Goal: Task Accomplishment & Management: Manage account settings

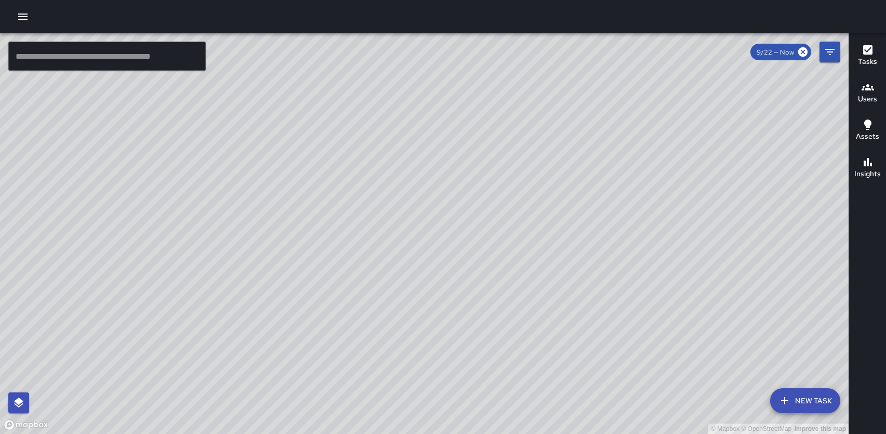
click at [18, 21] on icon "button" at bounding box center [23, 16] width 12 height 12
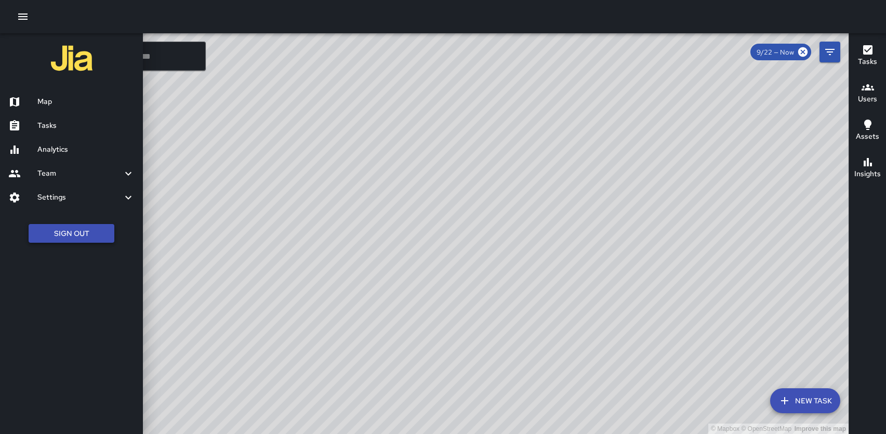
click at [65, 231] on button "Sign Out" at bounding box center [72, 233] width 86 height 19
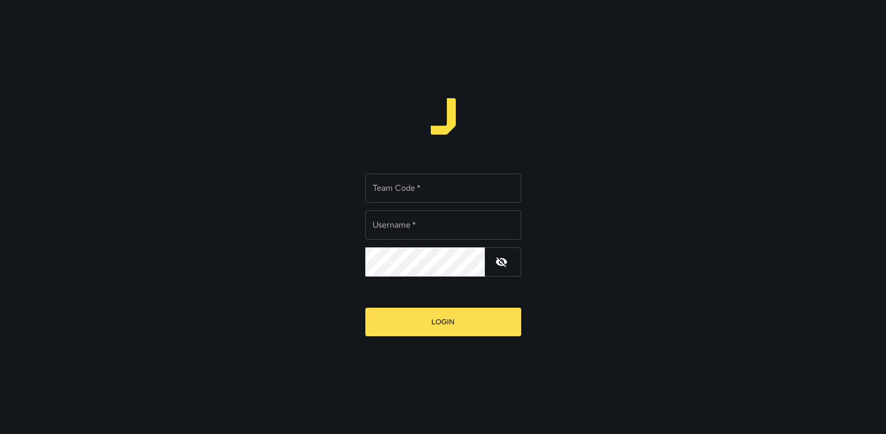
click at [453, 179] on input "Team Code   *" at bounding box center [443, 188] width 156 height 29
type input "*****"
click at [424, 220] on input "Username   *" at bounding box center [443, 224] width 156 height 29
type input "******"
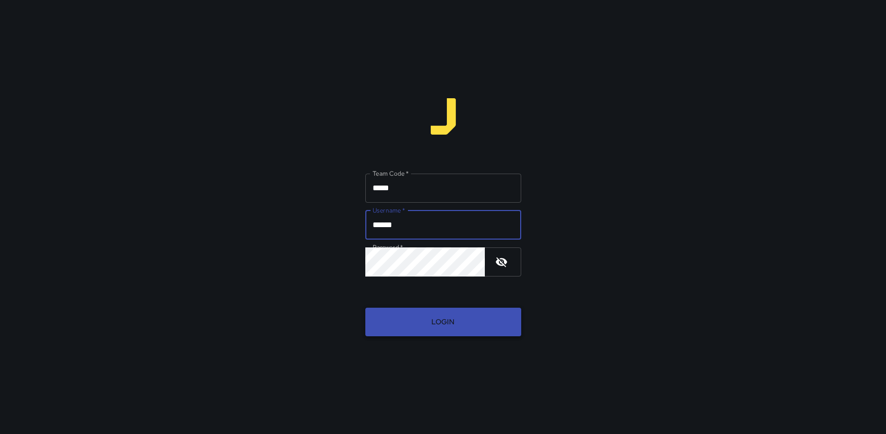
click at [432, 320] on button "Login" at bounding box center [443, 322] width 156 height 29
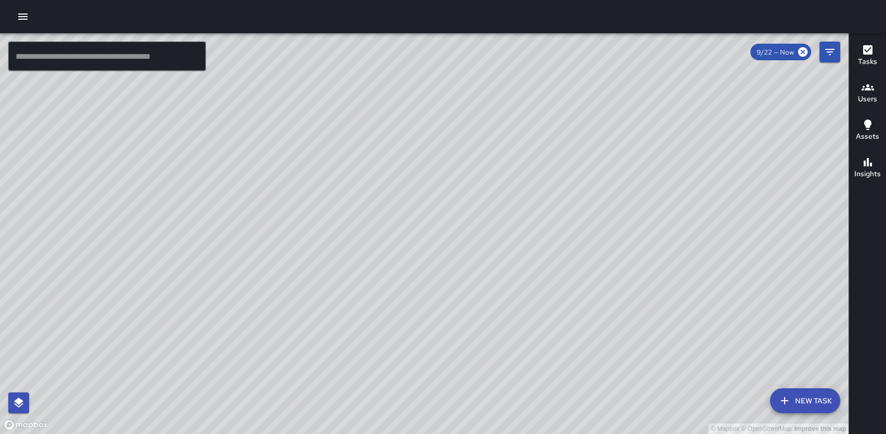
drag, startPoint x: 353, startPoint y: 382, endPoint x: 279, endPoint y: 347, distance: 82.5
click at [279, 347] on div "© Mapbox © OpenStreetMap Improve this map" at bounding box center [424, 233] width 849 height 401
click at [19, 23] on button "button" at bounding box center [22, 16] width 21 height 21
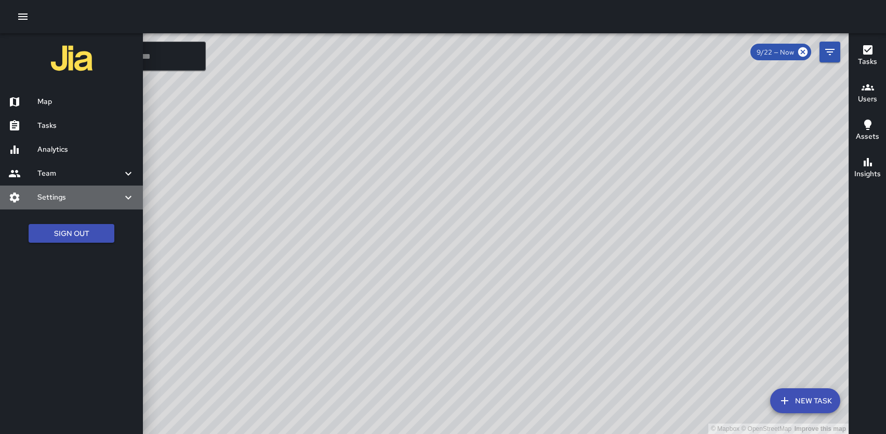
click at [59, 198] on h6 "Settings" at bounding box center [79, 197] width 85 height 11
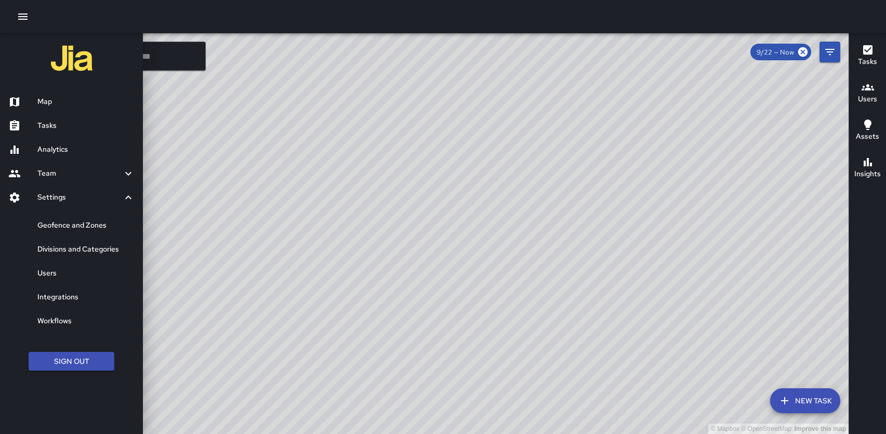
click at [76, 232] on div "Geofence and Zones" at bounding box center [71, 226] width 143 height 24
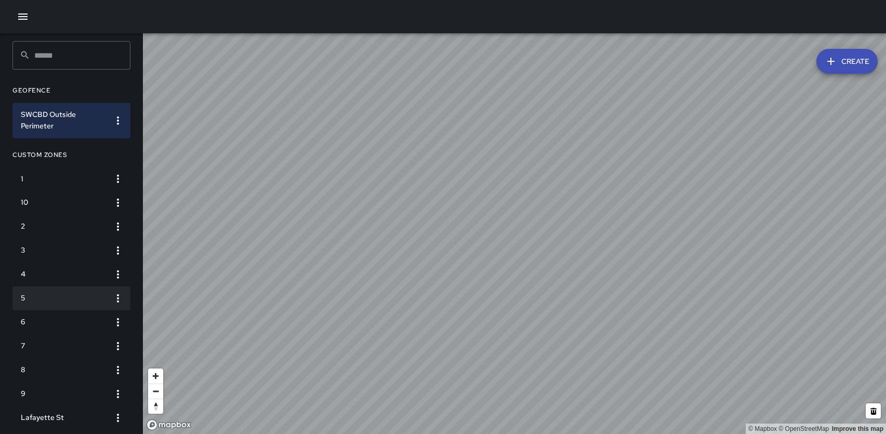
scroll to position [12, 0]
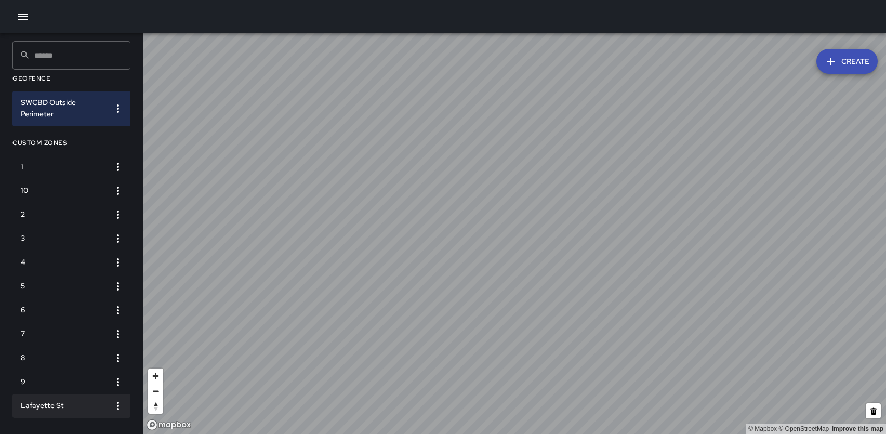
click at [50, 404] on h6 "Lafayette St" at bounding box center [63, 405] width 85 height 11
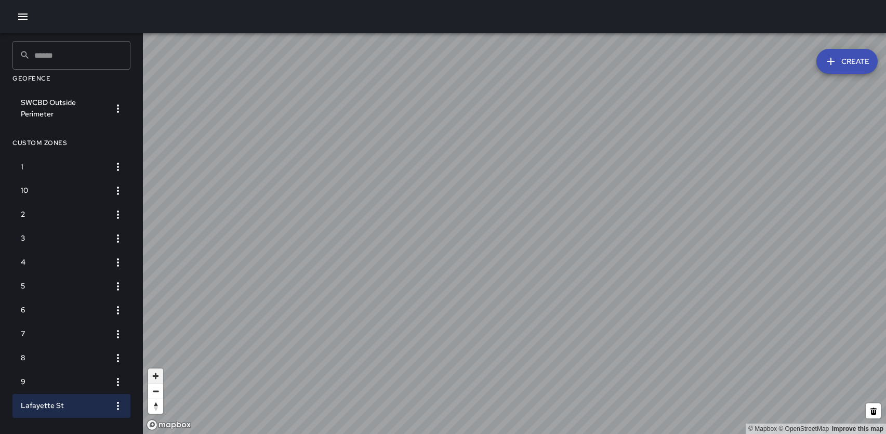
click at [157, 375] on span "Zoom in" at bounding box center [155, 375] width 15 height 15
click at [119, 405] on icon "button" at bounding box center [118, 406] width 12 height 12
click at [78, 417] on li "Delete" at bounding box center [85, 413] width 86 height 17
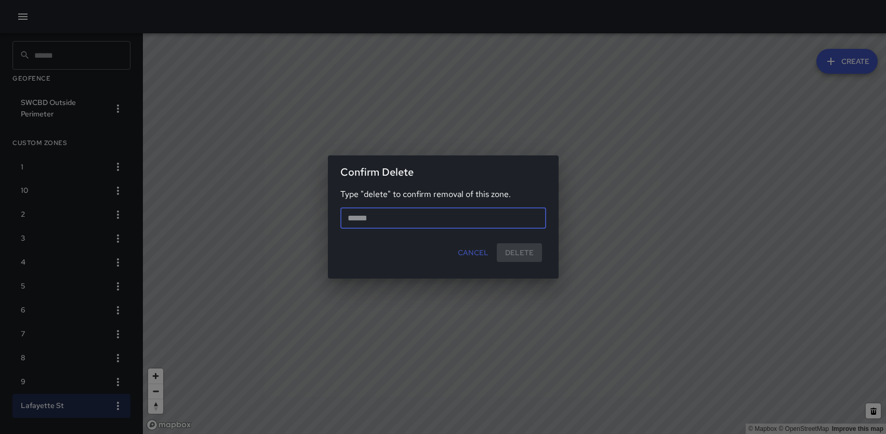
click at [507, 222] on input "text" at bounding box center [443, 218] width 206 height 21
click at [518, 254] on div "Cancel Delete" at bounding box center [437, 253] width 218 height 28
click at [411, 217] on input "text" at bounding box center [443, 218] width 206 height 21
click at [524, 254] on div "Cancel Delete" at bounding box center [437, 253] width 218 height 28
click at [446, 221] on input "******" at bounding box center [443, 218] width 206 height 21
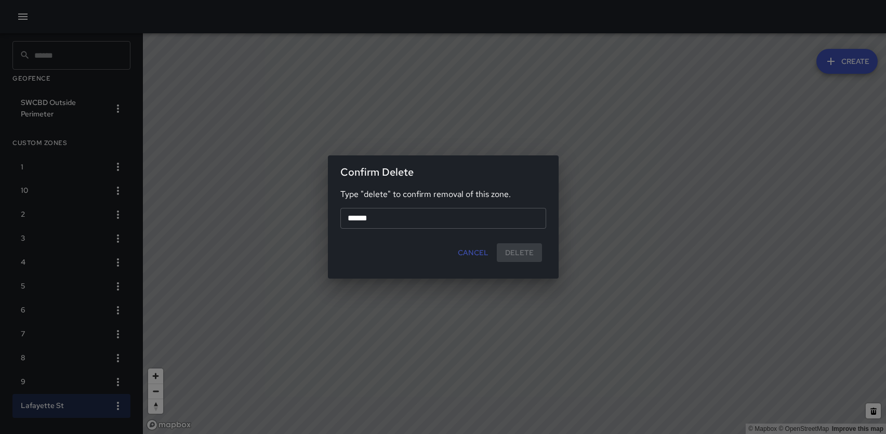
click at [511, 248] on div "Cancel Delete" at bounding box center [437, 253] width 218 height 28
click at [516, 252] on div "Cancel Delete" at bounding box center [437, 253] width 218 height 28
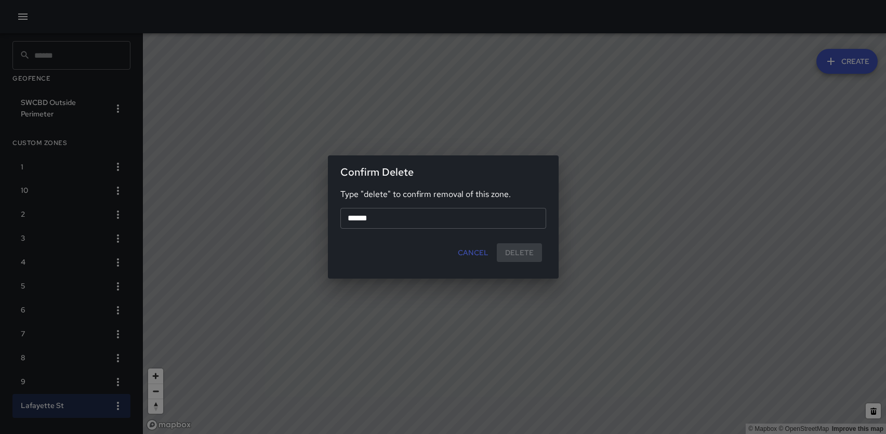
click at [516, 252] on div "Cancel Delete" at bounding box center [437, 253] width 218 height 28
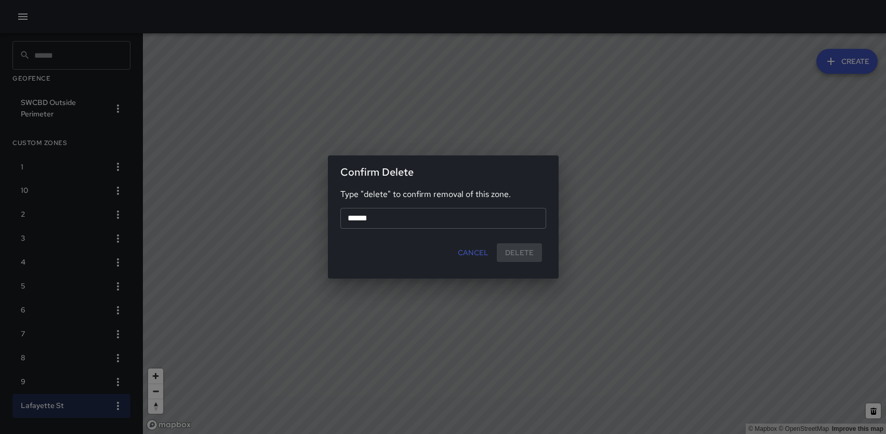
click at [516, 252] on div "Cancel Delete" at bounding box center [437, 253] width 218 height 28
click at [516, 254] on div "Cancel Delete" at bounding box center [437, 253] width 218 height 28
click at [440, 226] on input "******" at bounding box center [443, 218] width 206 height 21
click at [353, 218] on input "******" at bounding box center [443, 218] width 206 height 21
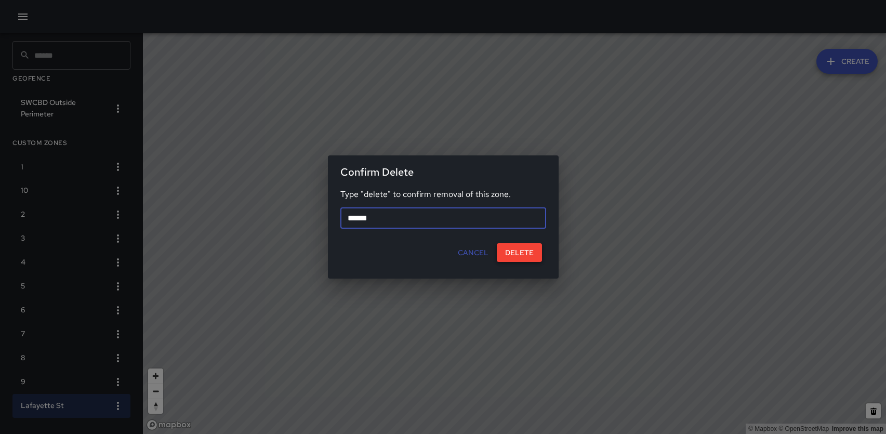
type input "******"
click at [524, 254] on button "Delete" at bounding box center [519, 252] width 45 height 19
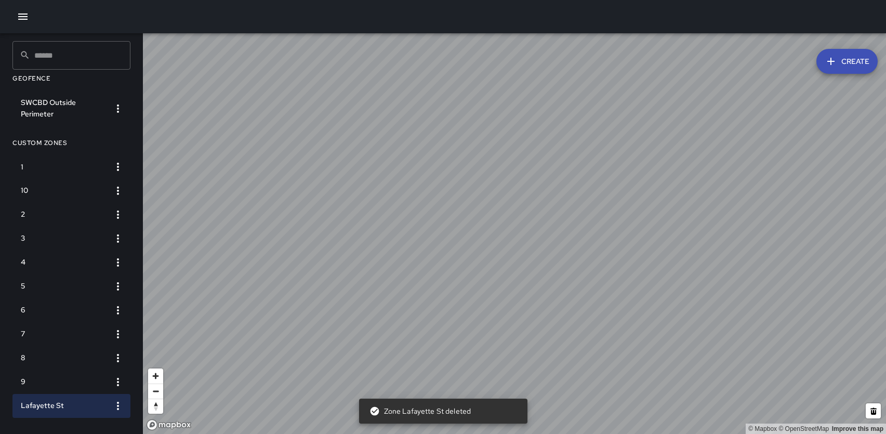
scroll to position [0, 0]
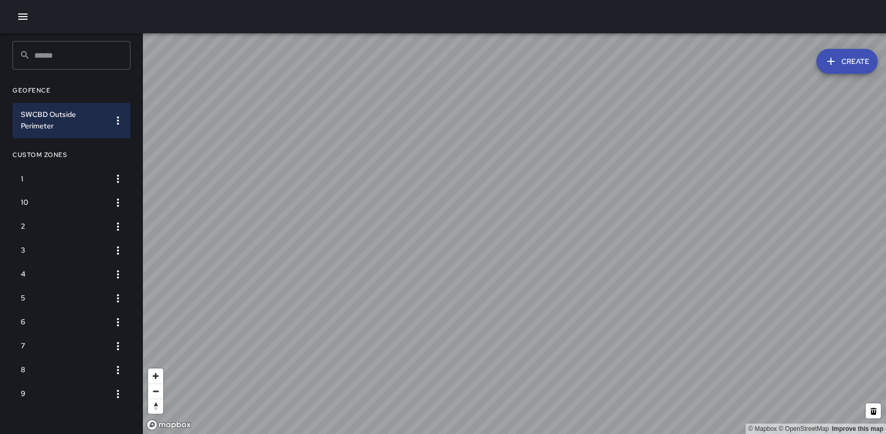
click at [23, 15] on icon "button" at bounding box center [23, 16] width 12 height 12
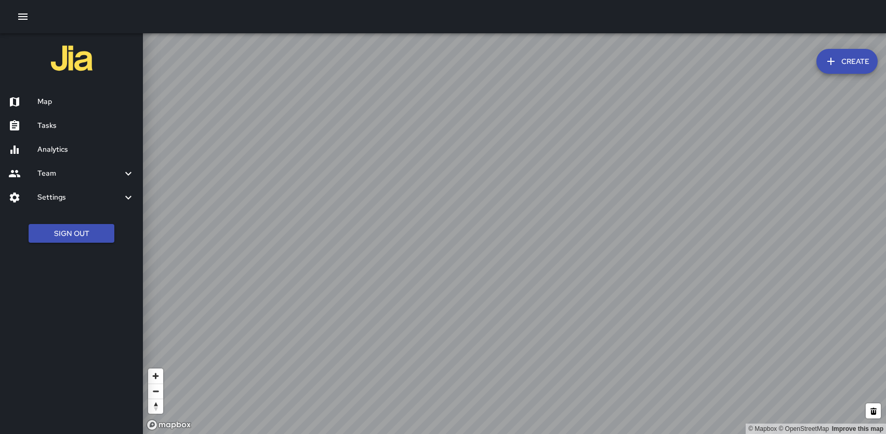
click at [57, 112] on div "Map" at bounding box center [71, 102] width 143 height 24
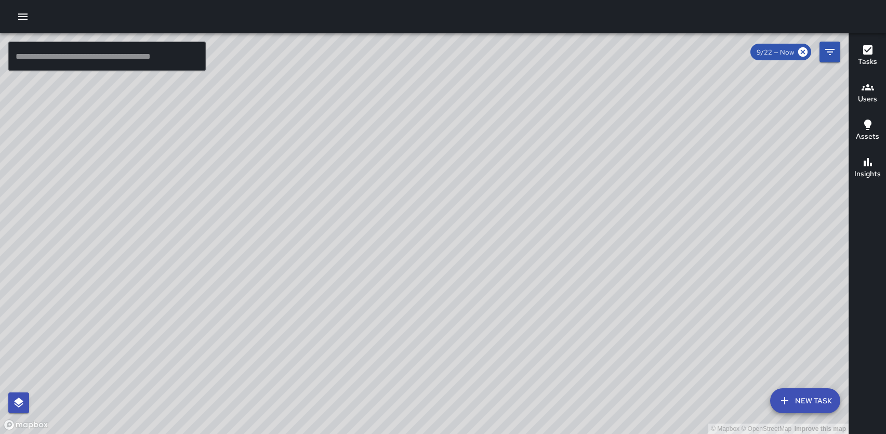
click at [22, 18] on icon "button" at bounding box center [23, 16] width 12 height 12
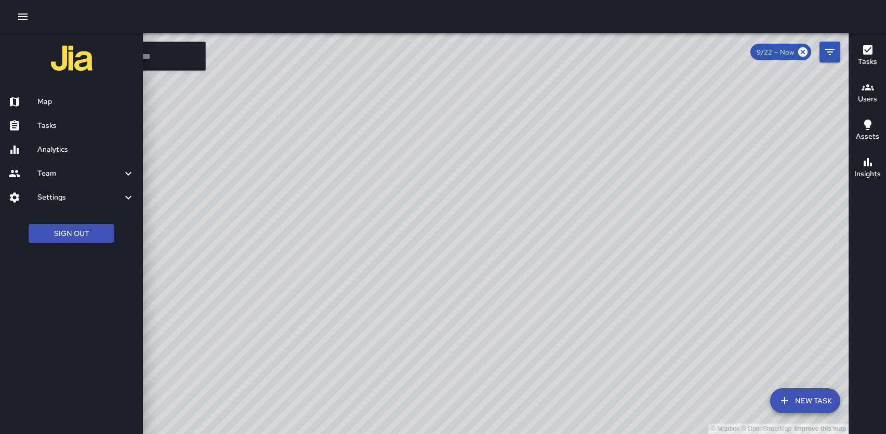
click at [77, 206] on div "Settings" at bounding box center [71, 198] width 143 height 24
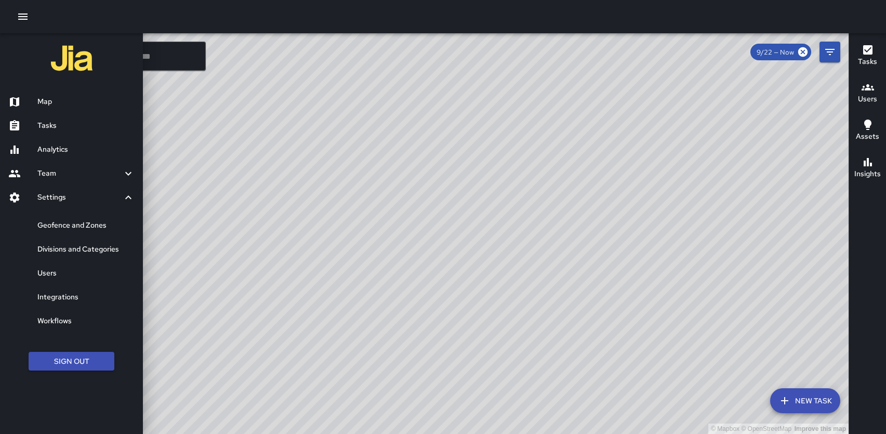
click at [73, 226] on h6 "Geofence and Zones" at bounding box center [85, 225] width 97 height 11
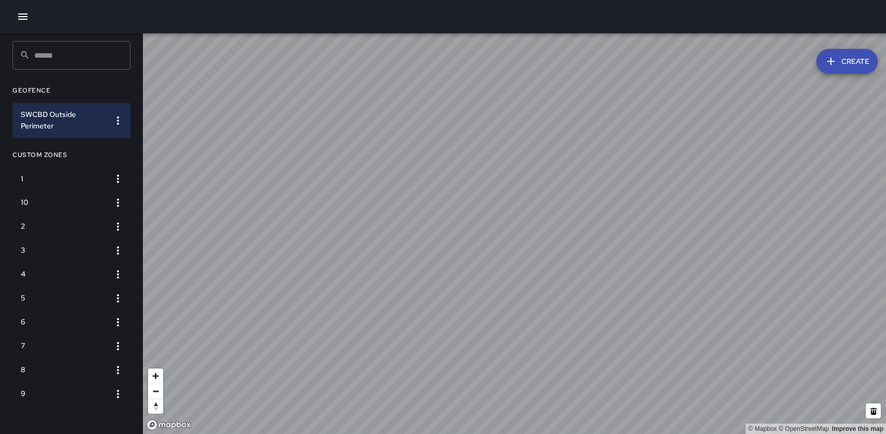
click at [23, 15] on icon "button" at bounding box center [23, 16] width 12 height 12
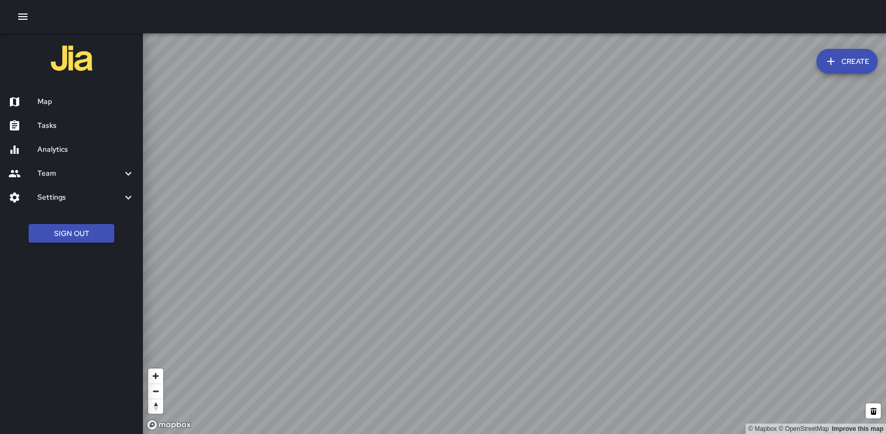
click at [49, 99] on h6 "Map" at bounding box center [85, 101] width 97 height 11
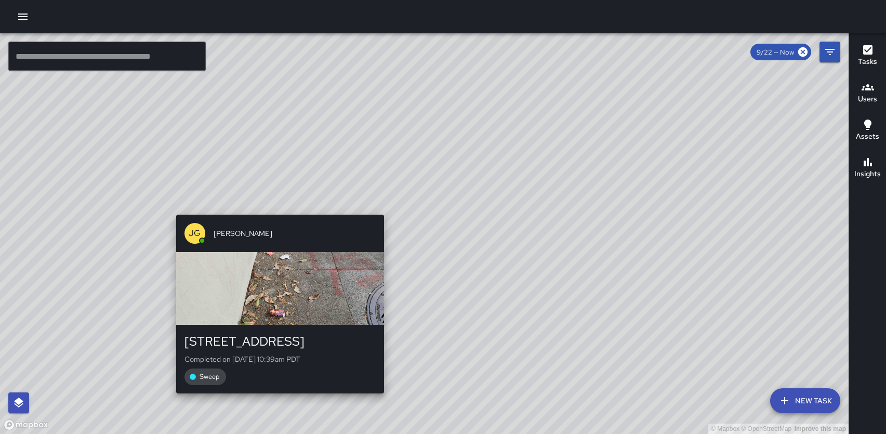
click at [277, 208] on div "© Mapbox © OpenStreetMap Improve this map JG Jason Gregg 1340 Mission Street Co…" at bounding box center [424, 233] width 849 height 401
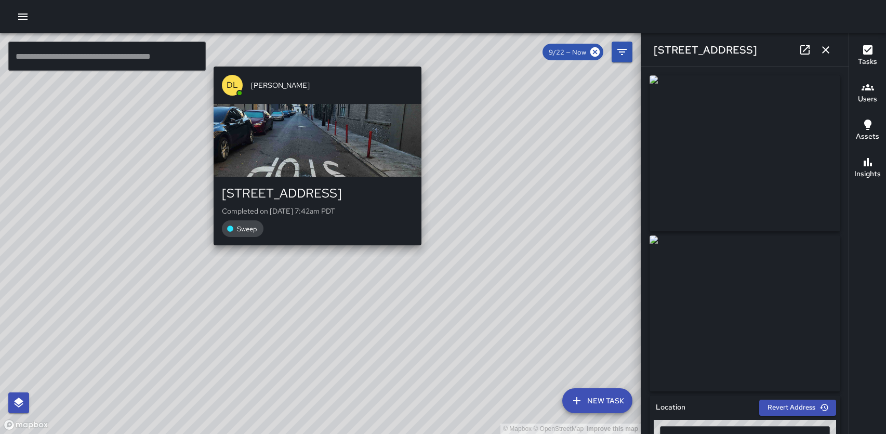
click at [312, 255] on div "© Mapbox © OpenStreetMap Improve this map DL Damariye Lewis 1349 Mission Street…" at bounding box center [320, 233] width 641 height 401
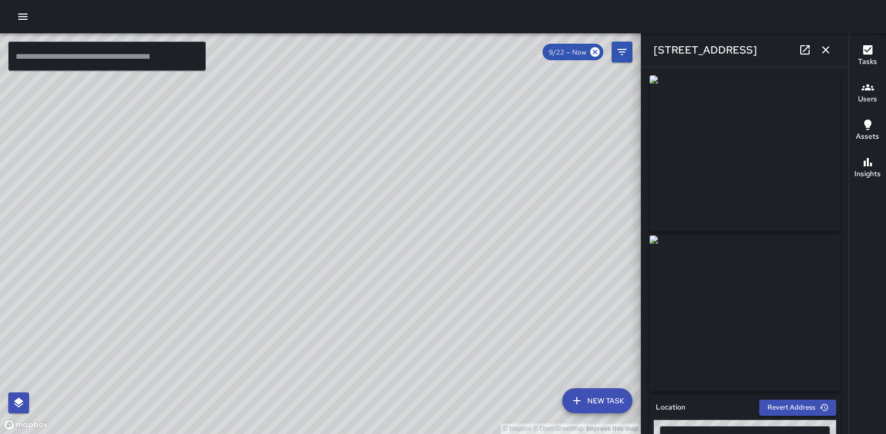
type input "**********"
click at [464, 77] on div "© Mapbox © OpenStreetMap Improve this map DL Damariye Lewis 1281 Mission Street…" at bounding box center [320, 233] width 641 height 401
click at [827, 51] on icon "button" at bounding box center [826, 50] width 12 height 12
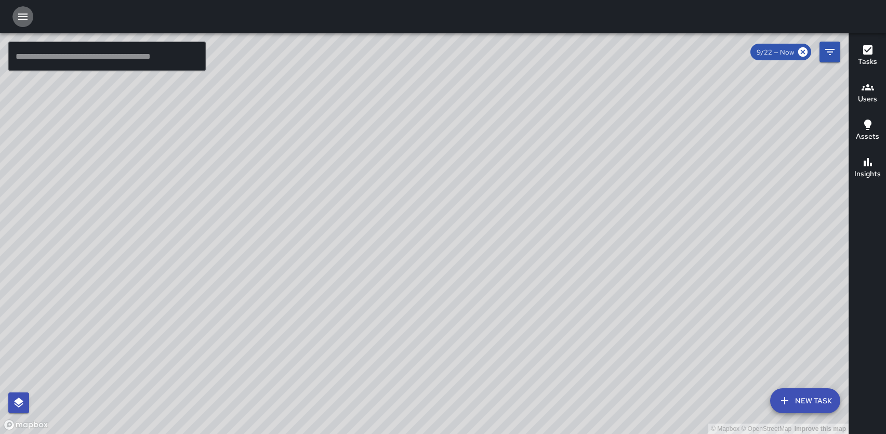
click at [23, 18] on icon "button" at bounding box center [23, 16] width 12 height 12
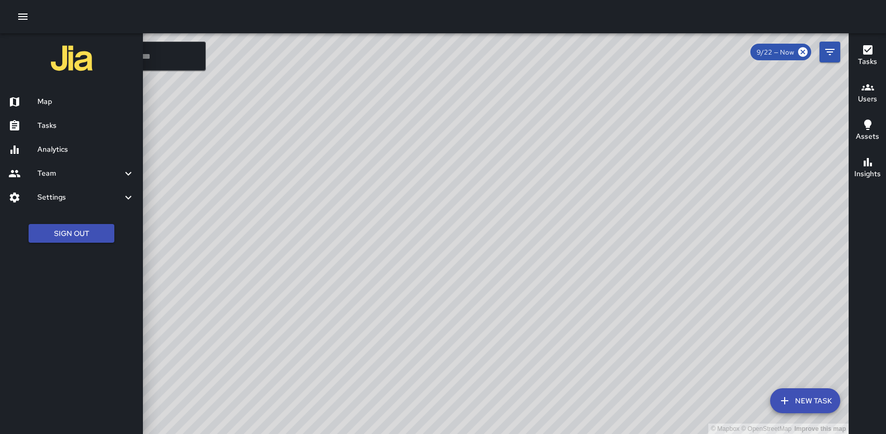
click at [56, 156] on div "Analytics" at bounding box center [71, 150] width 143 height 24
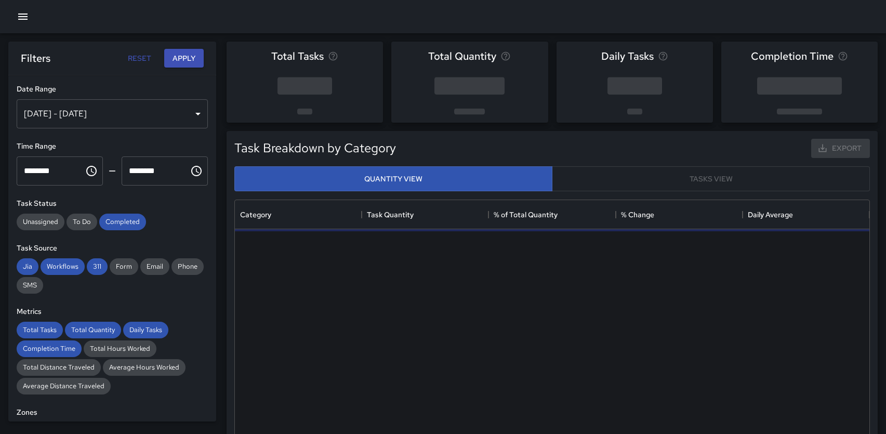
scroll to position [311, 635]
click at [156, 113] on div "Sep 16, 2025 - Sep 22, 2025" at bounding box center [112, 113] width 191 height 29
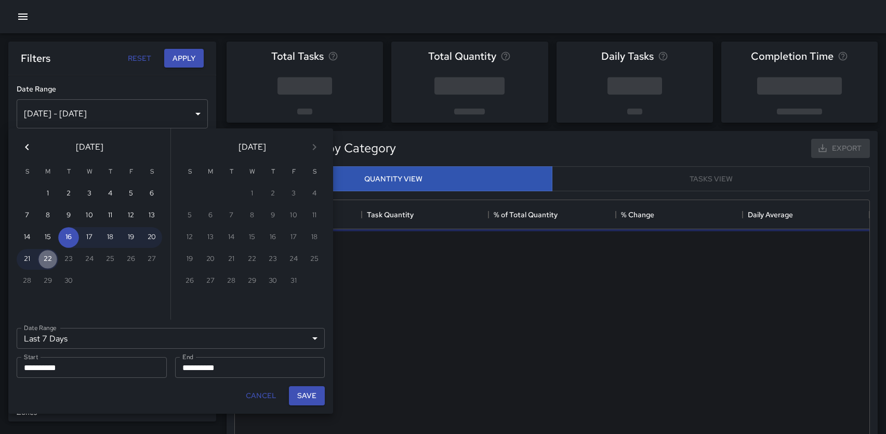
click at [54, 259] on button "22" at bounding box center [47, 259] width 21 height 21
type input "******"
type input "**********"
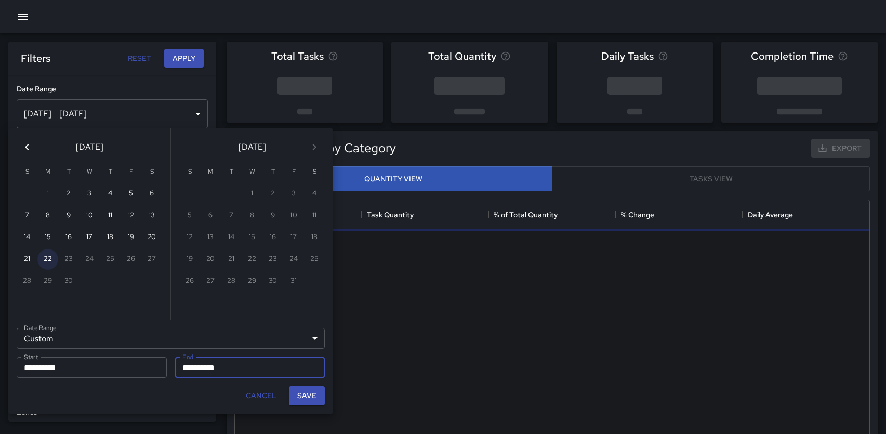
click at [54, 259] on button "22" at bounding box center [47, 259] width 21 height 21
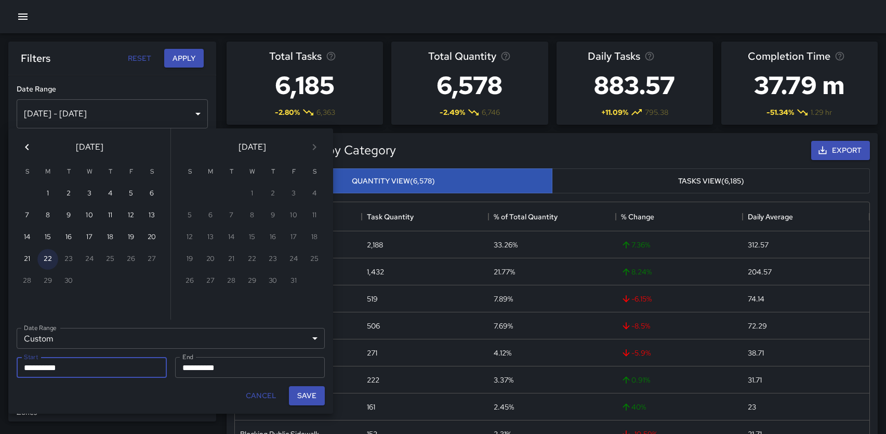
click at [49, 261] on button "22" at bounding box center [47, 259] width 21 height 21
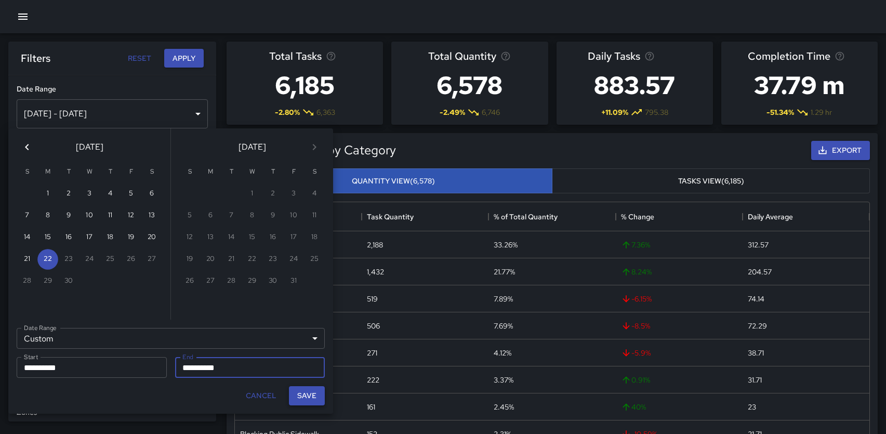
click at [316, 401] on button "Save" at bounding box center [307, 395] width 36 height 19
type input "**********"
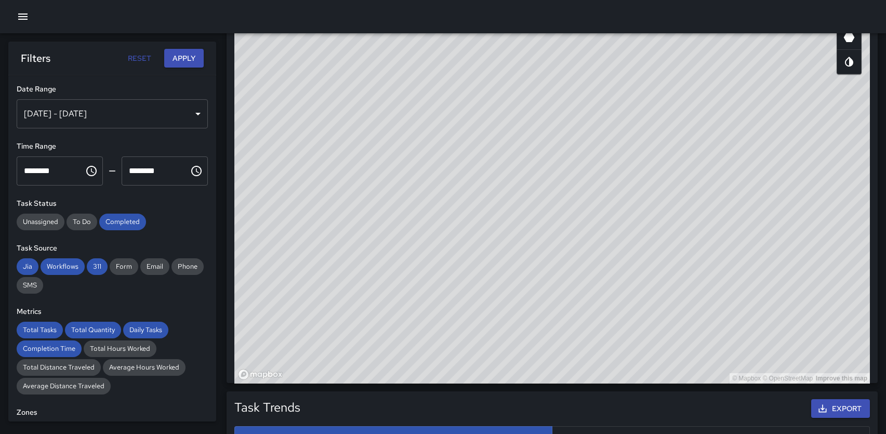
scroll to position [629, 0]
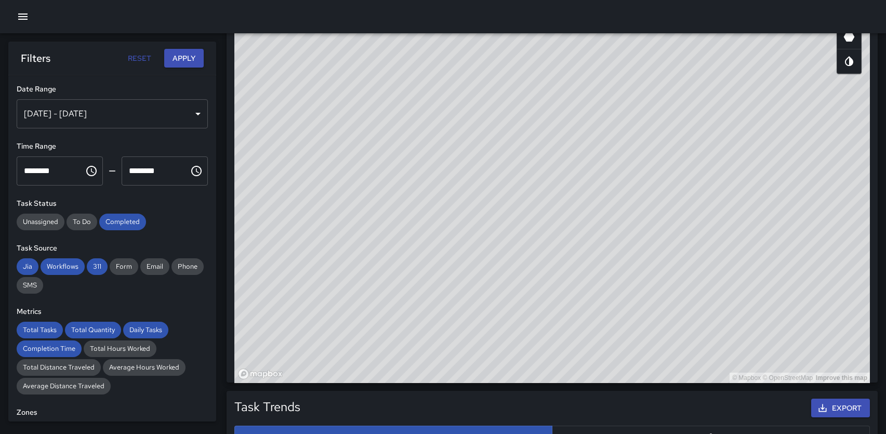
drag, startPoint x: 829, startPoint y: 118, endPoint x: 789, endPoint y: 151, distance: 52.0
click at [789, 151] on div "© Mapbox © OpenStreetMap Improve this map" at bounding box center [552, 175] width 636 height 416
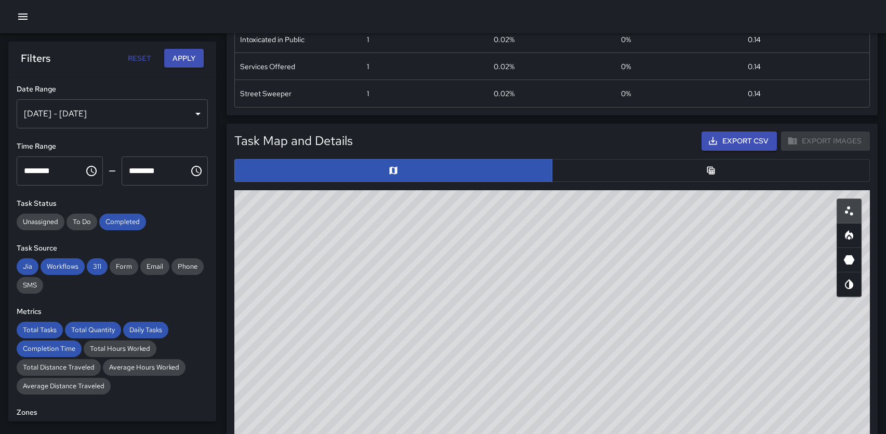
scroll to position [361, 0]
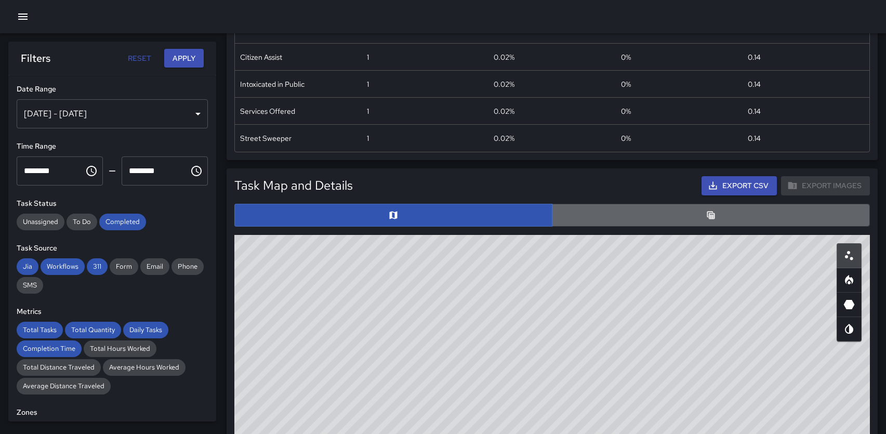
click at [759, 224] on button "button" at bounding box center [711, 215] width 318 height 23
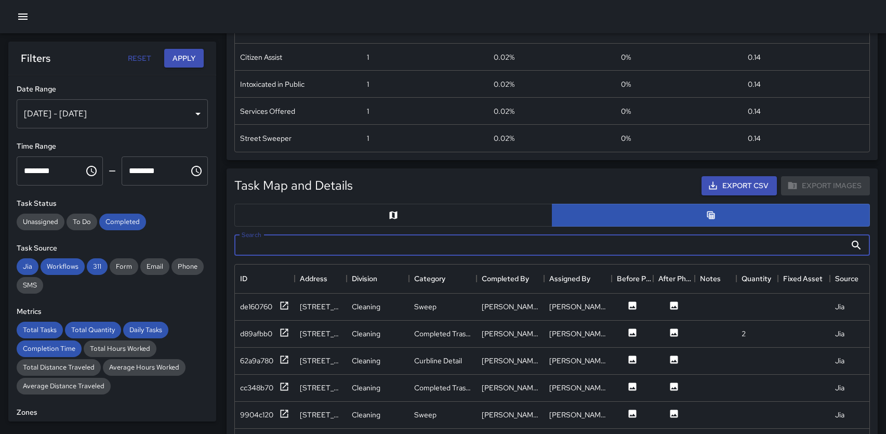
click at [420, 241] on input "Search" at bounding box center [540, 245] width 612 height 21
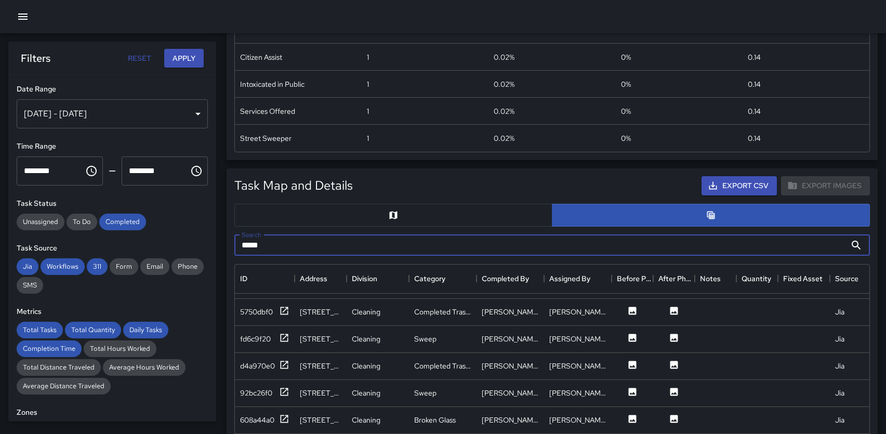
scroll to position [1946, 0]
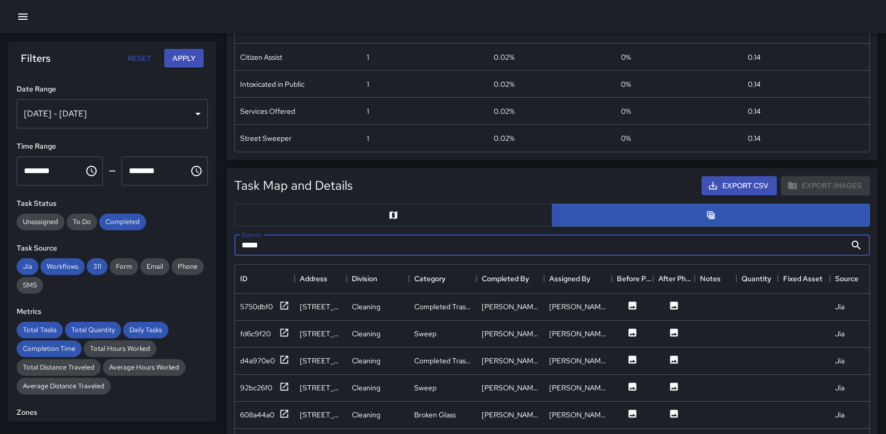
type input "*****"
click at [24, 14] on icon "button" at bounding box center [22, 17] width 9 height 6
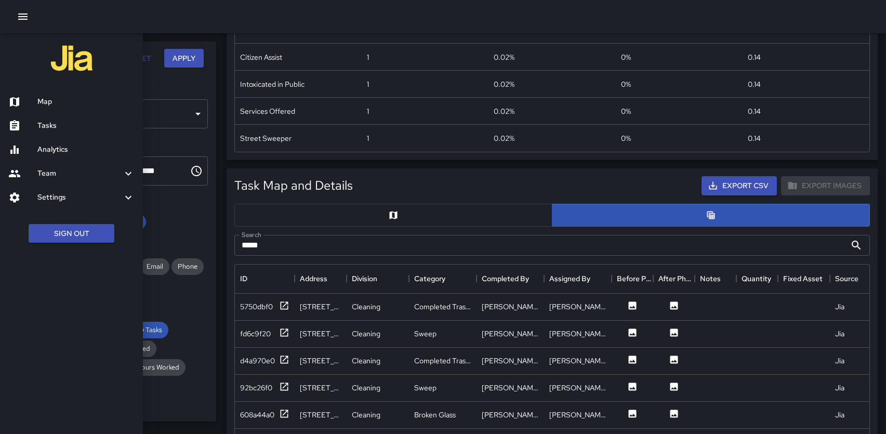
click at [45, 100] on h6 "Map" at bounding box center [85, 101] width 97 height 11
